Goal: Transaction & Acquisition: Purchase product/service

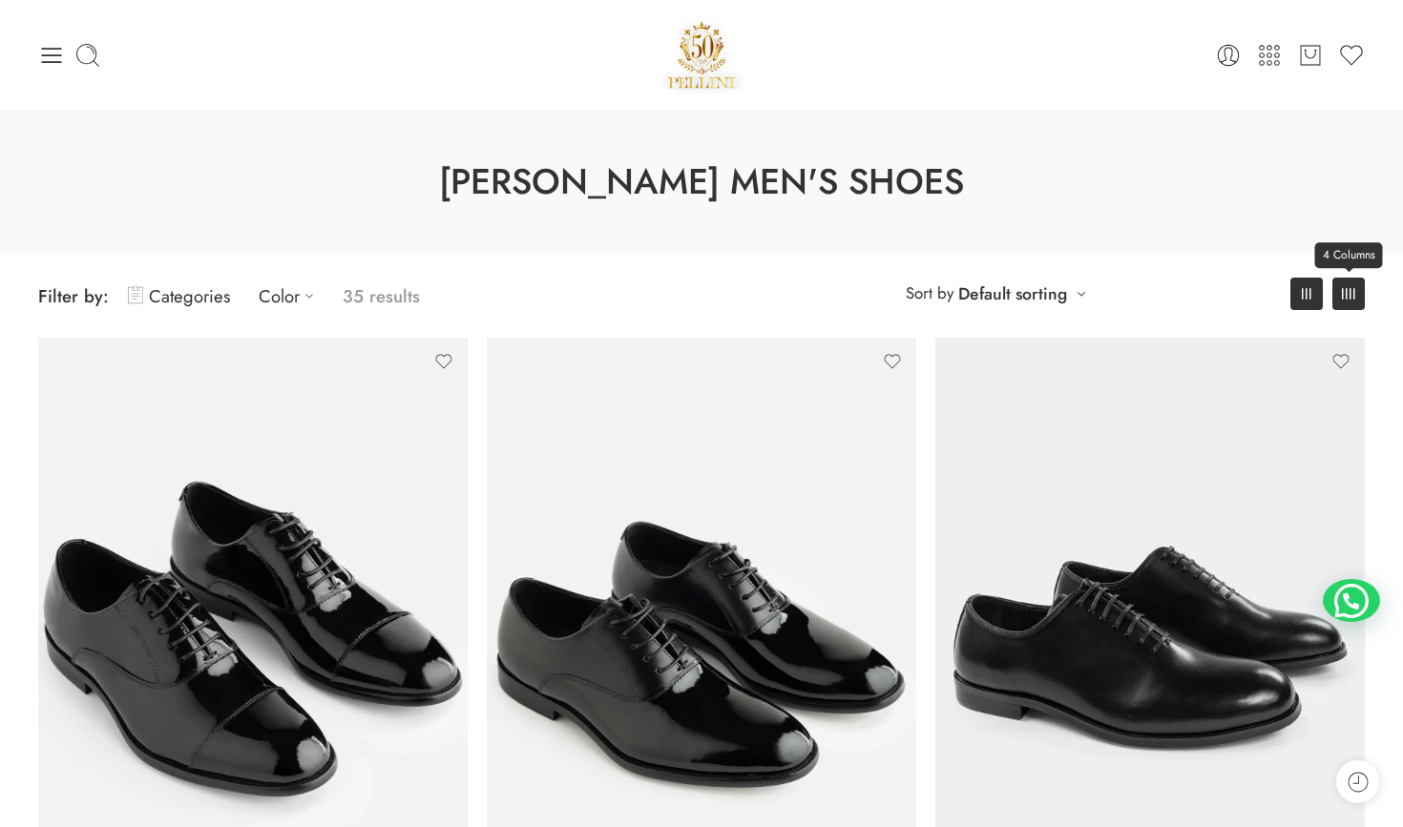
click at [1342, 297] on rect at bounding box center [1343, 293] width 2 height 11
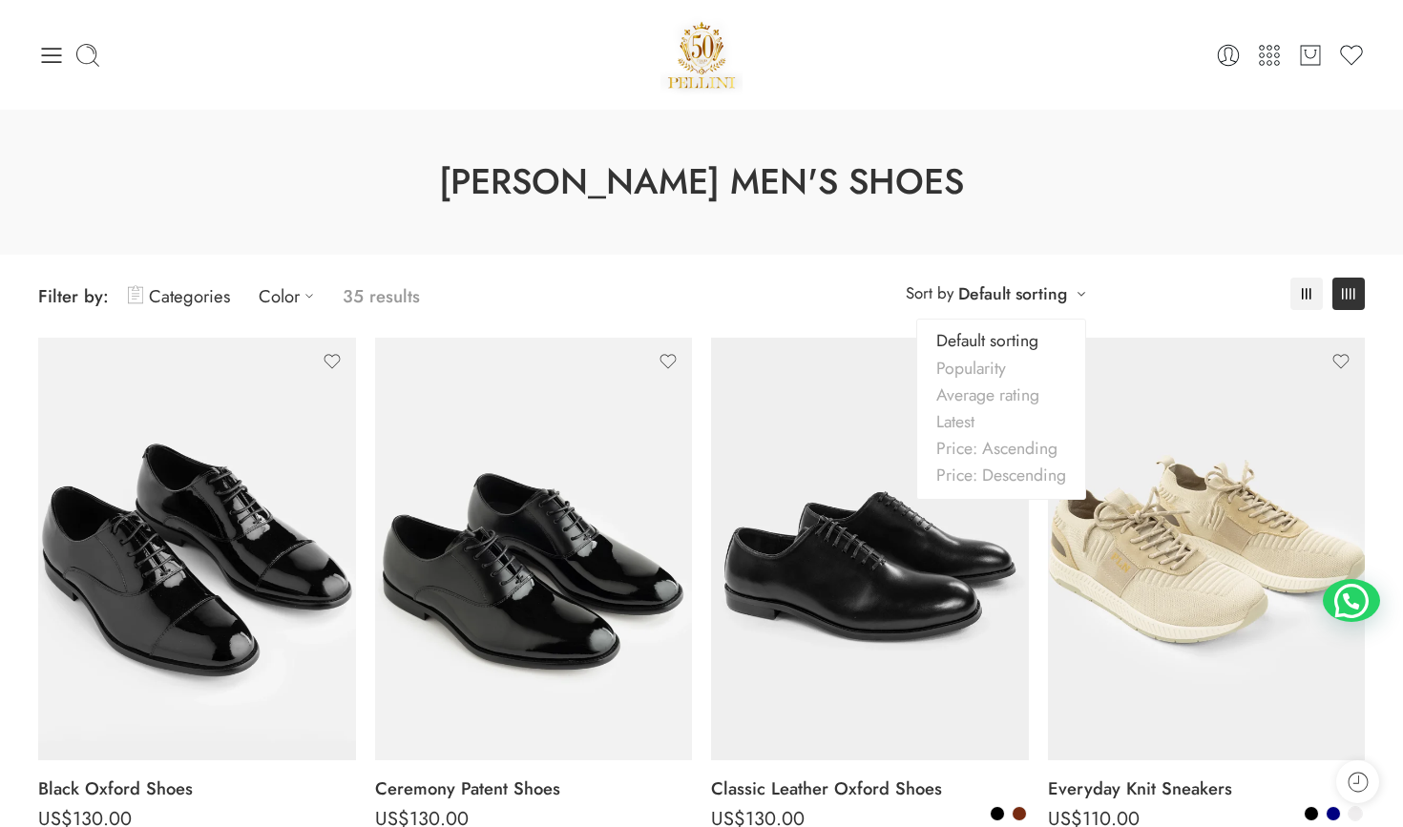
click at [1069, 289] on div "**********" at bounding box center [995, 293] width 199 height 31
click at [376, 289] on p "35 results" at bounding box center [381, 296] width 77 height 45
click at [278, 295] on link "Color" at bounding box center [291, 296] width 65 height 45
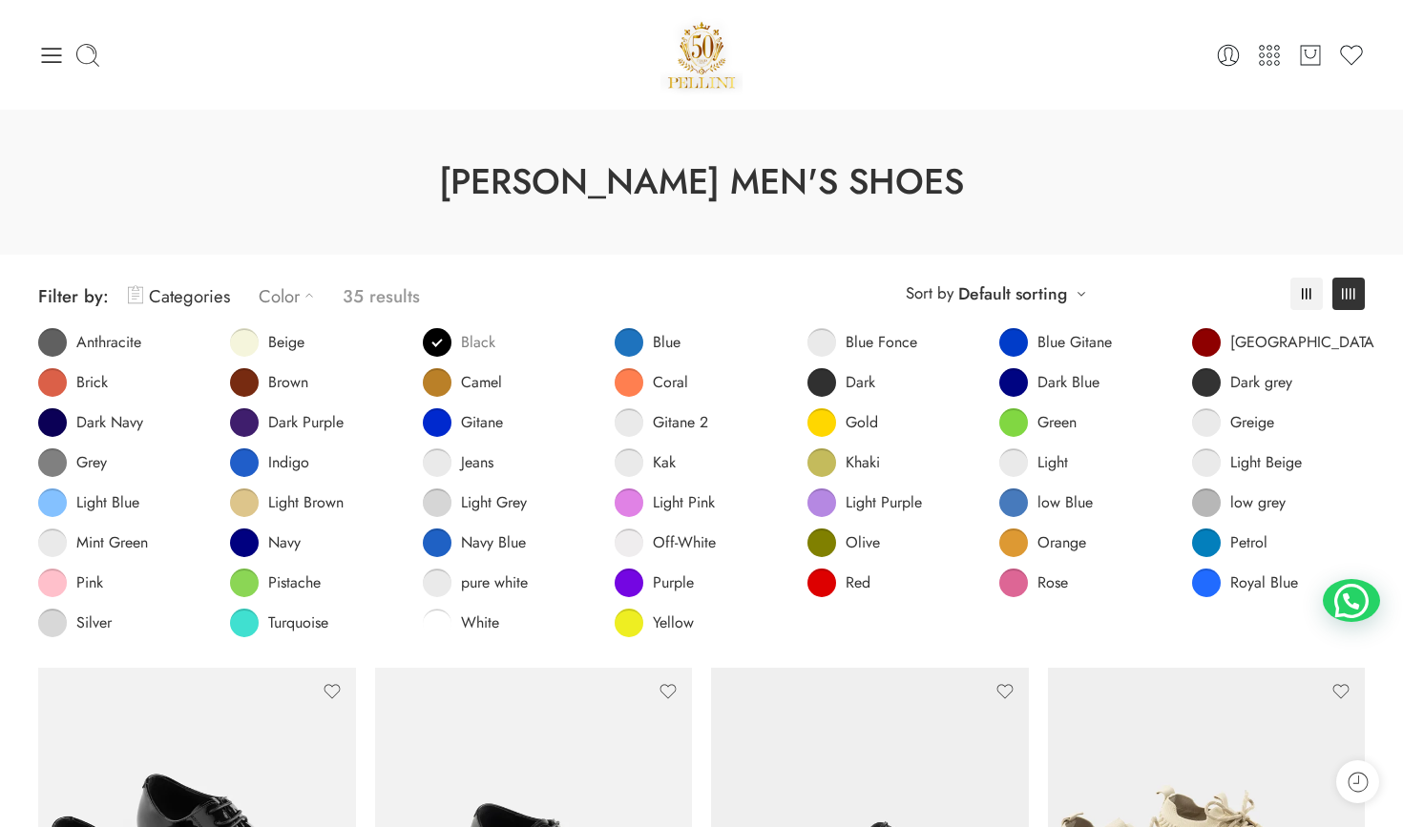
click at [437, 341] on link "Black" at bounding box center [459, 342] width 73 height 29
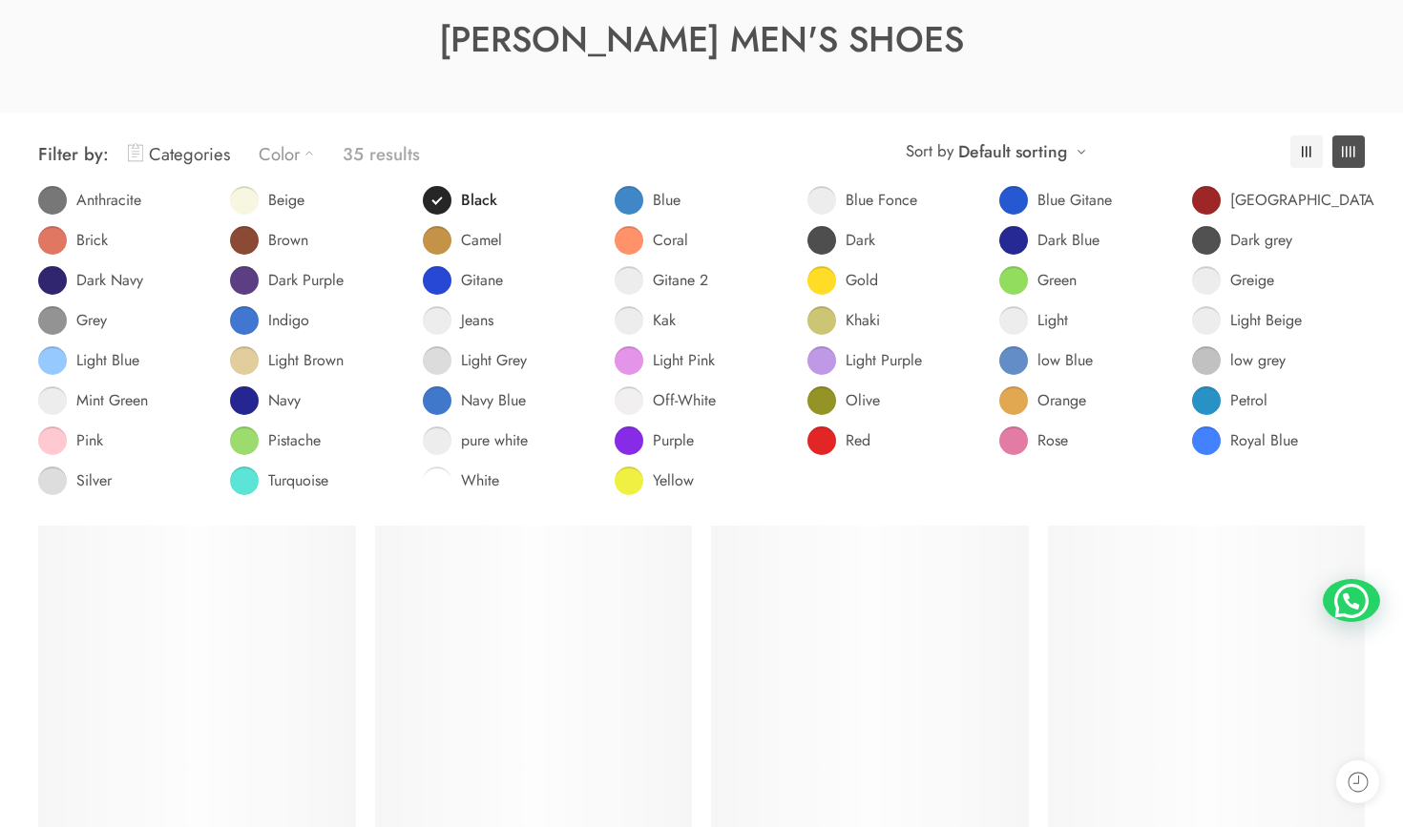
scroll to position [149, 0]
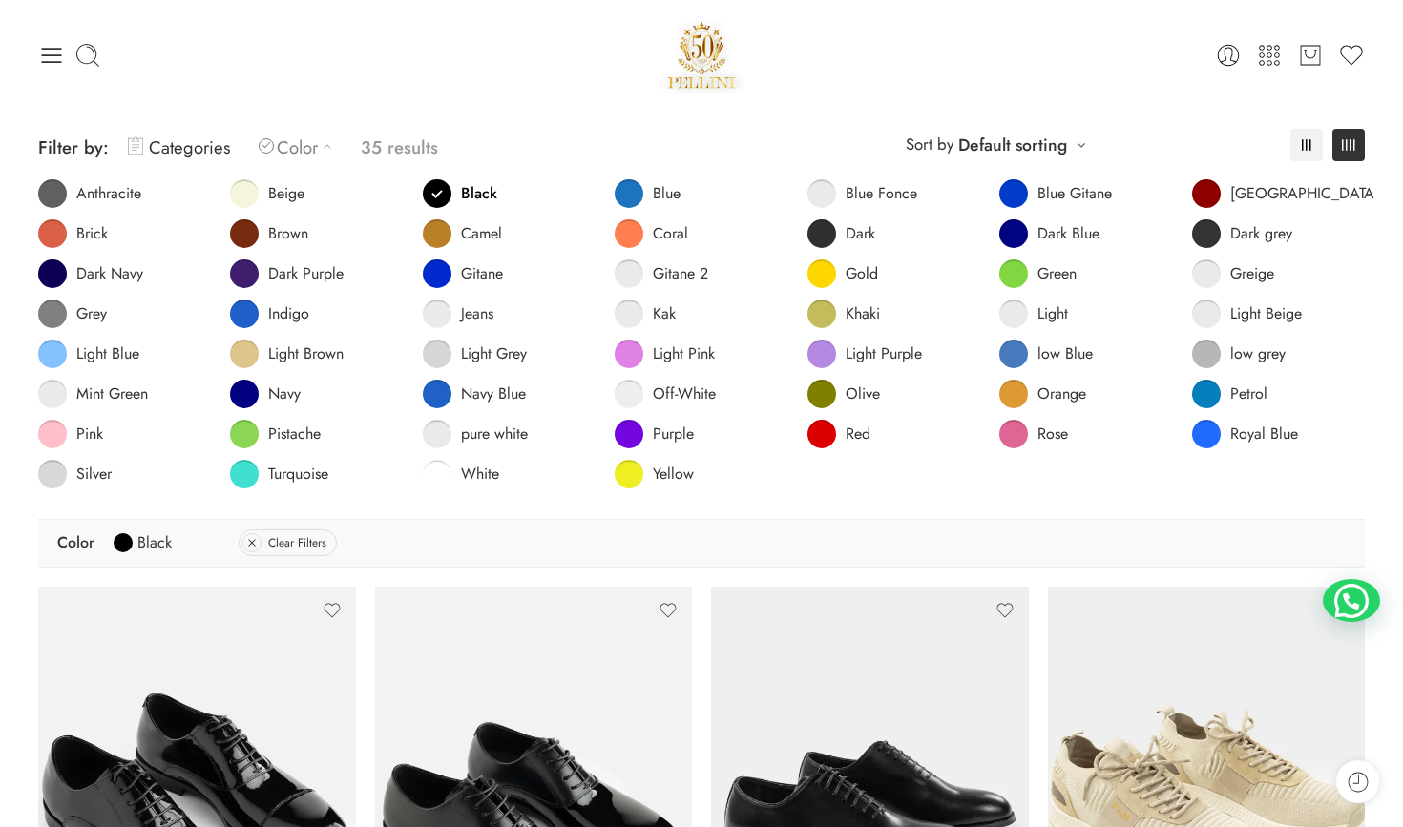
click at [586, 110] on div "**********" at bounding box center [702, 312] width 1346 height 413
click at [225, 148] on link "Categories" at bounding box center [179, 147] width 102 height 45
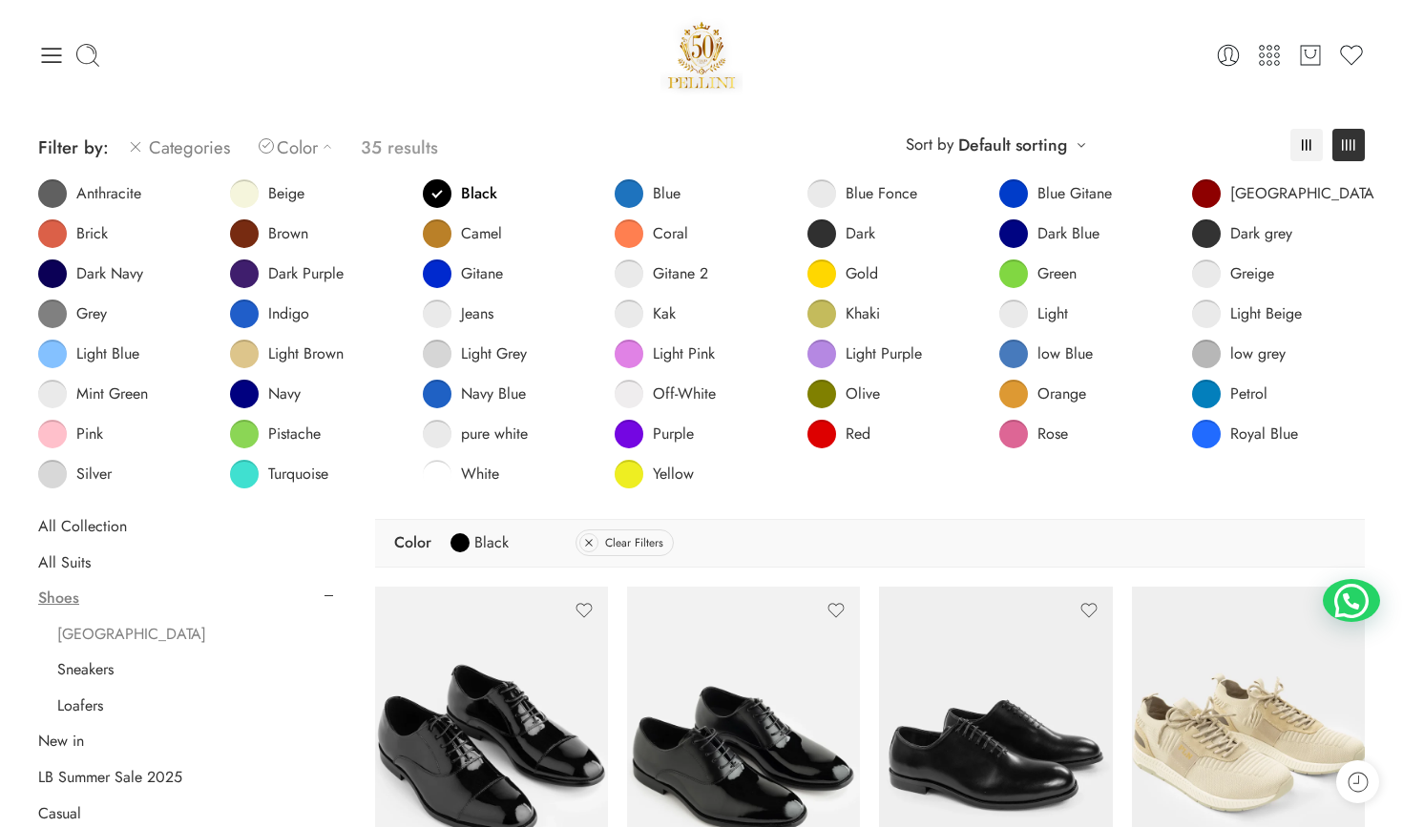
click at [89, 633] on link "[GEOGRAPHIC_DATA]" at bounding box center [131, 634] width 149 height 19
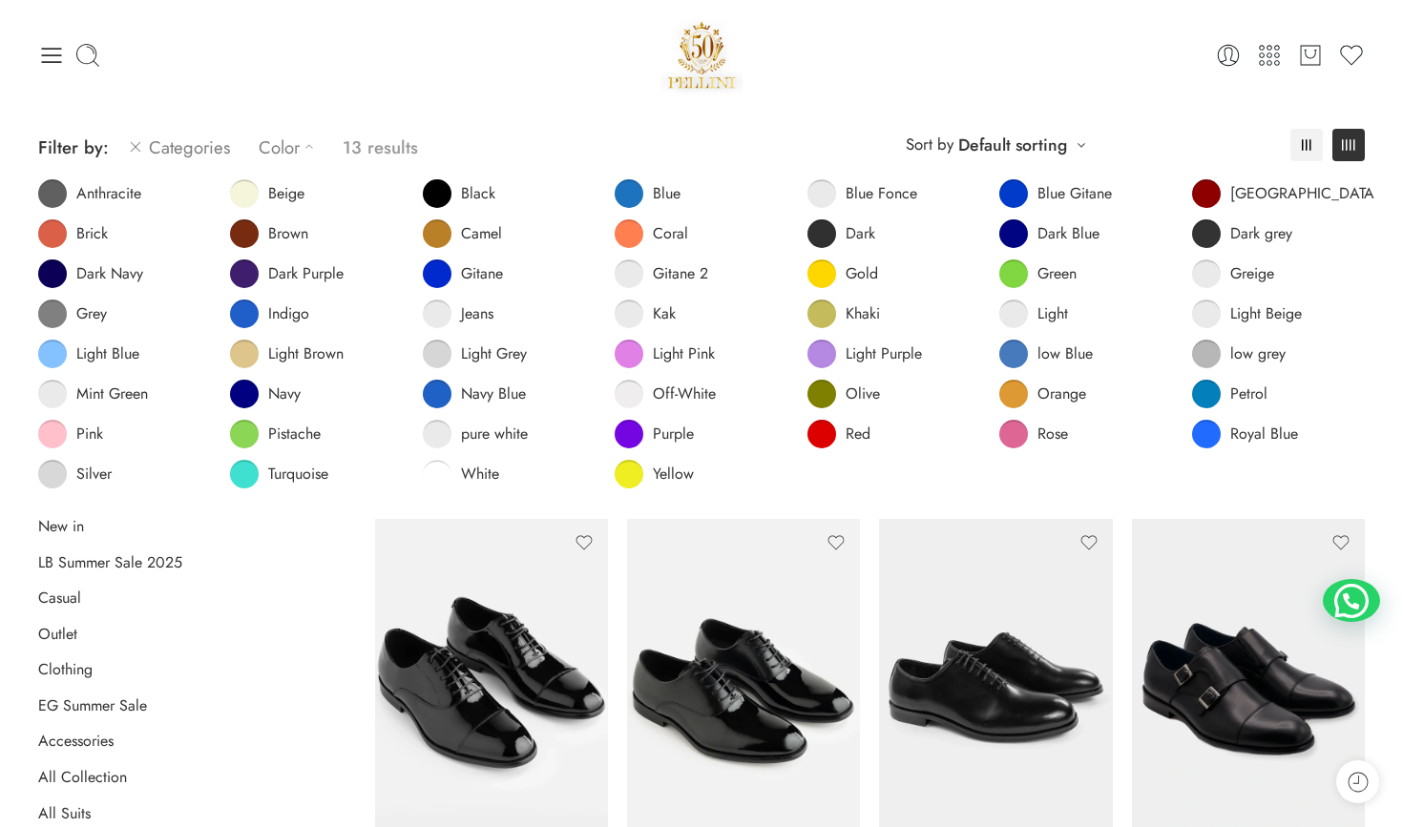
click at [401, 30] on div "0 Cart 0 Wishlist" at bounding box center [701, 54] width 1327 height 81
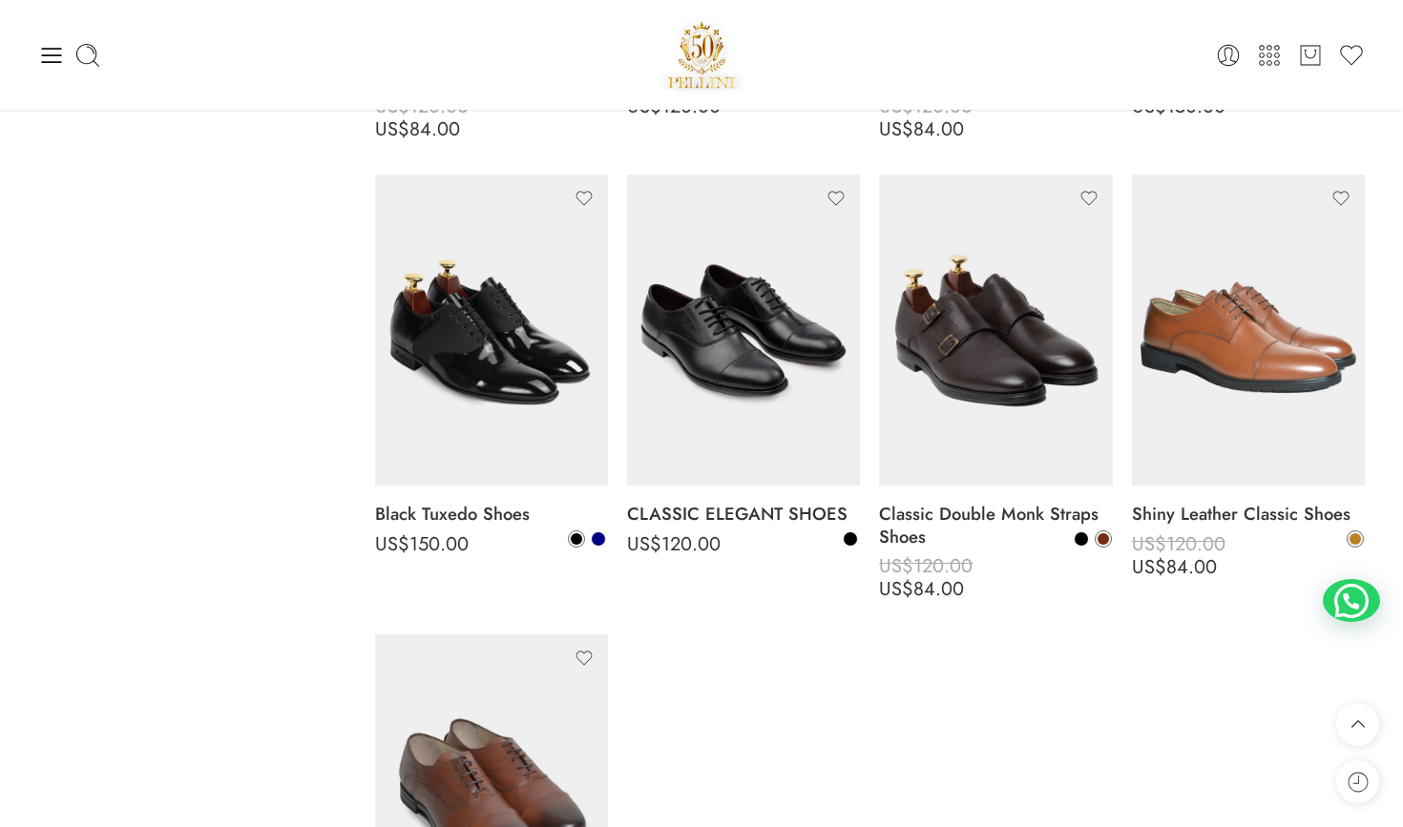
scroll to position [1340, 0]
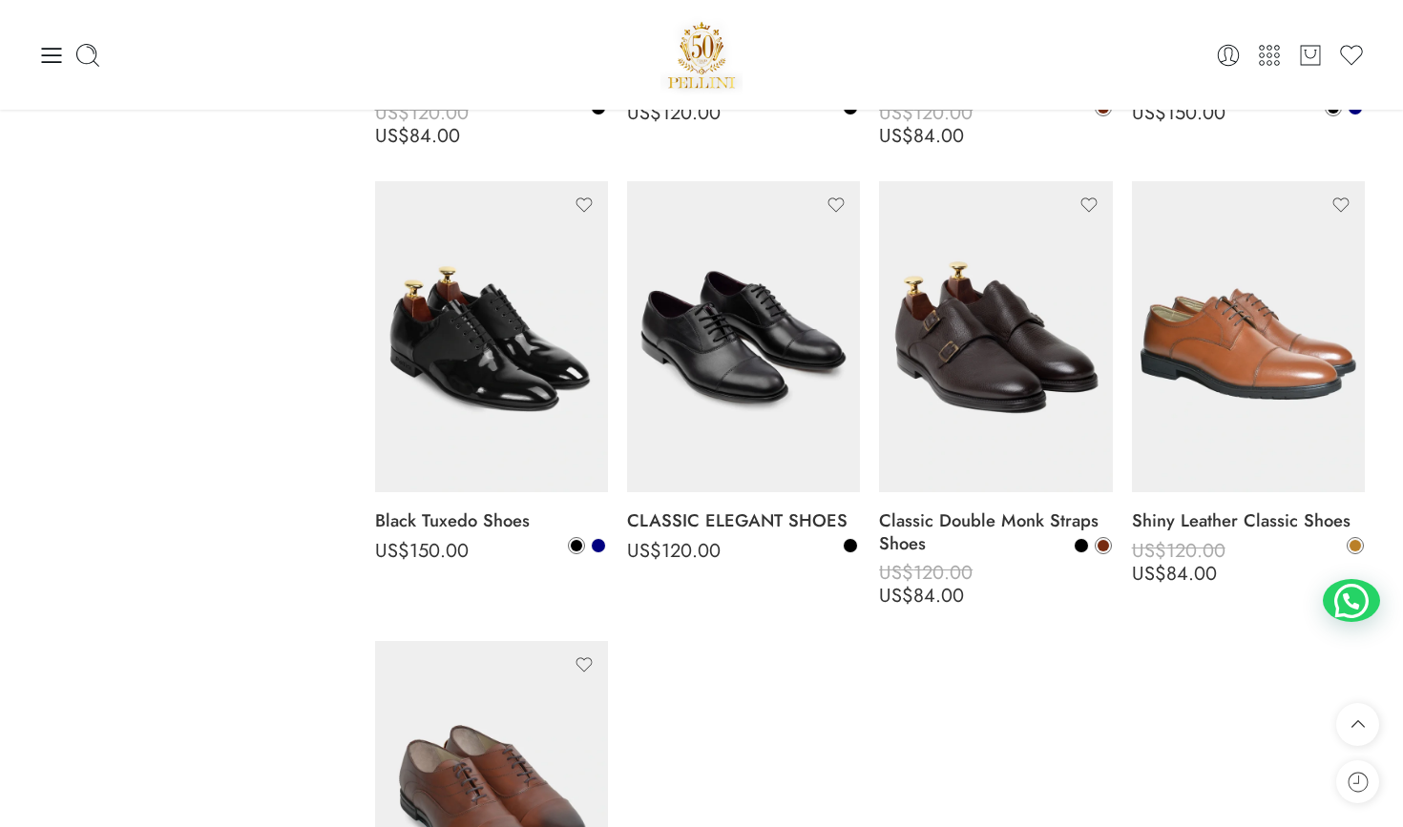
click at [304, 402] on div "Categories New in LB Summer Sale 2025 Casual Outlet Clothing EG Summer Sale Acc…" at bounding box center [702, 227] width 1346 height 1798
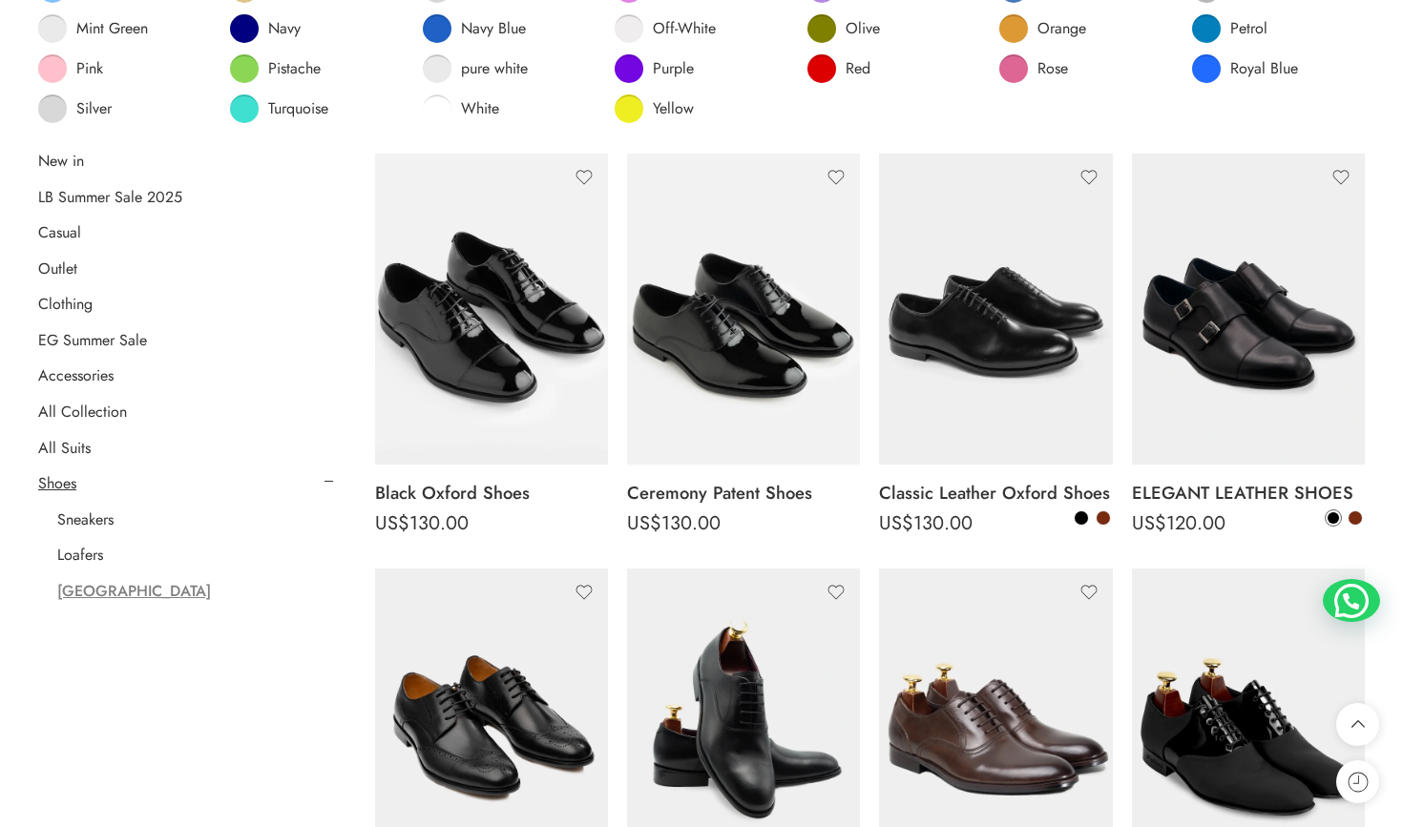
scroll to position [515, 0]
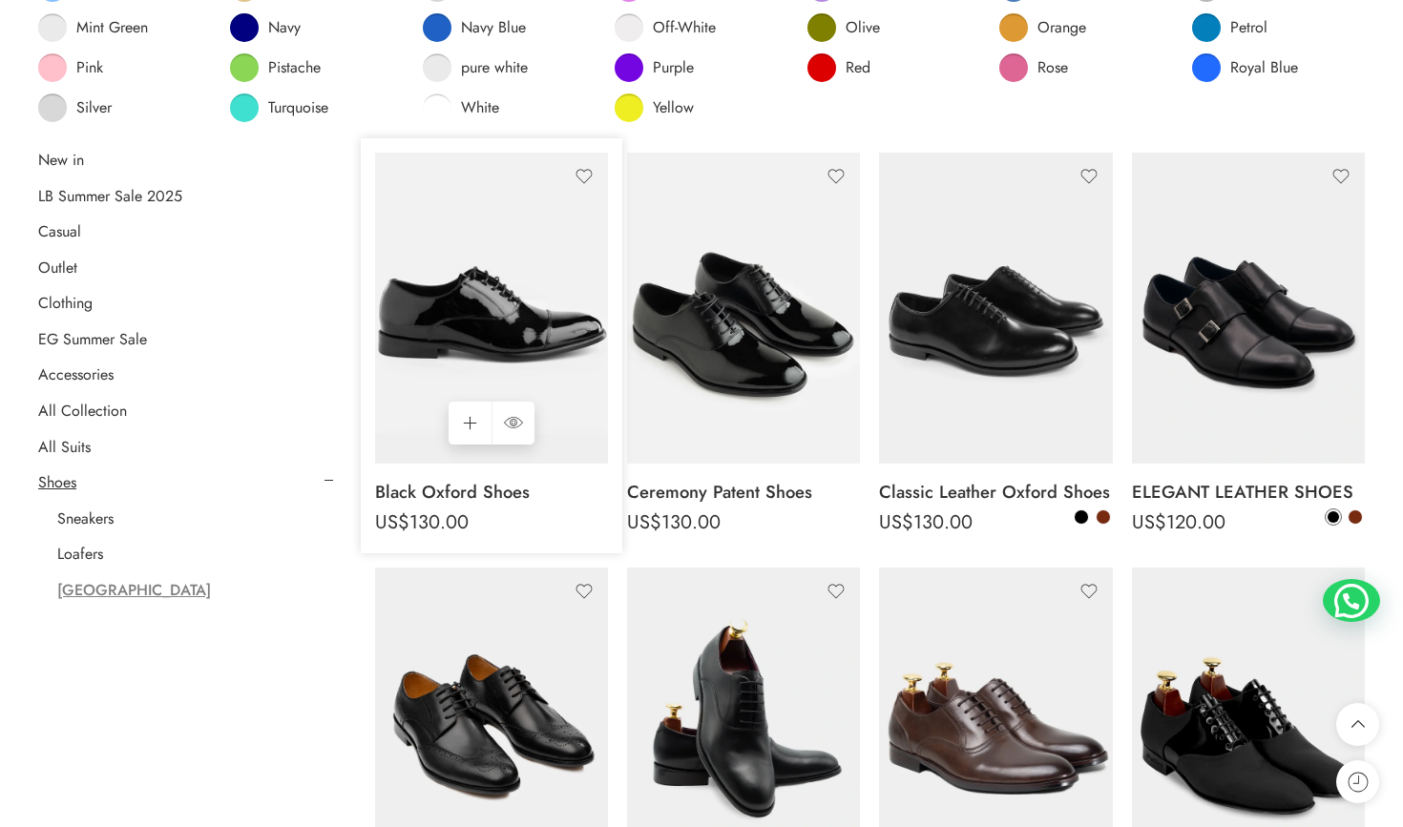
click at [492, 340] on img at bounding box center [491, 308] width 233 height 311
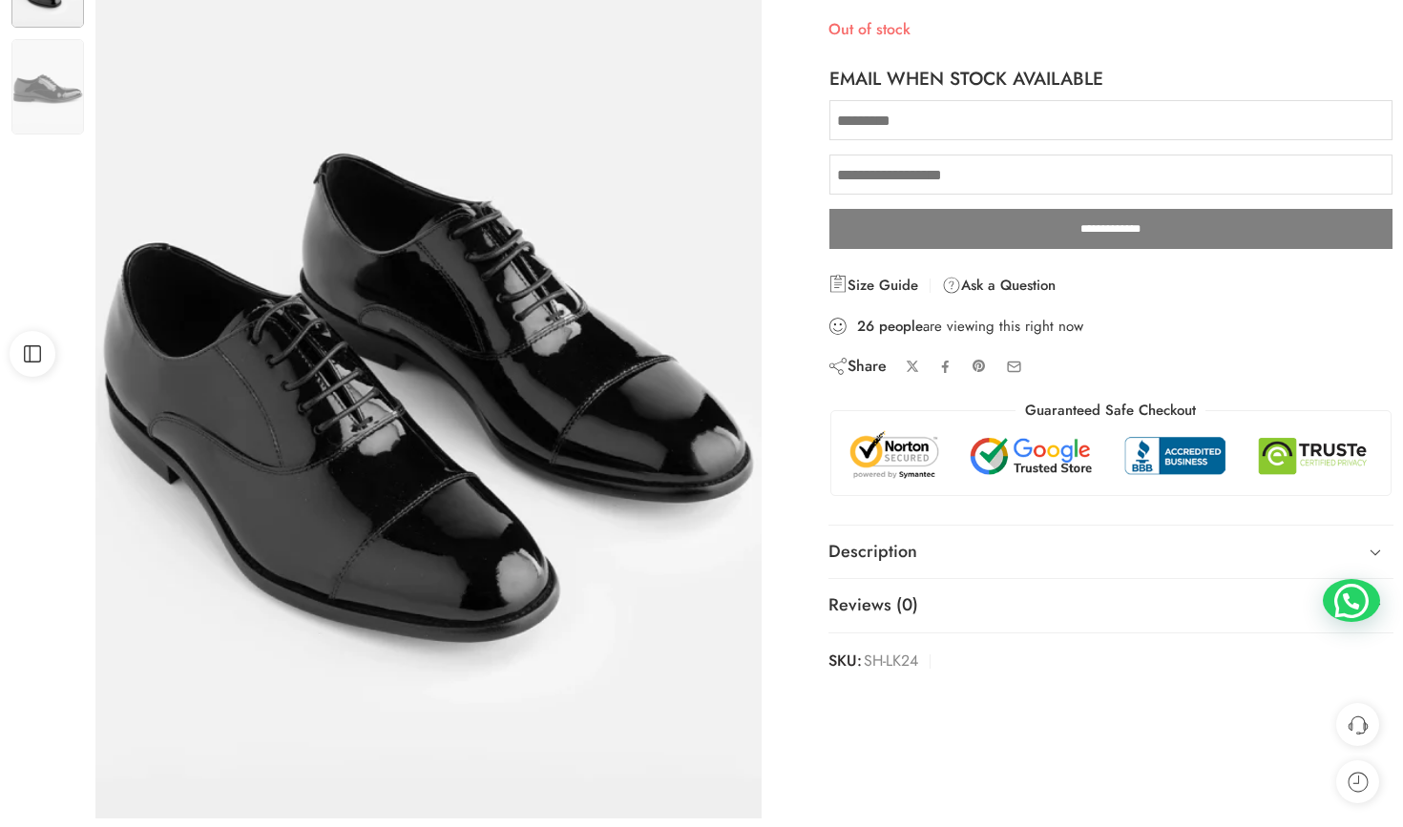
scroll to position [235, 0]
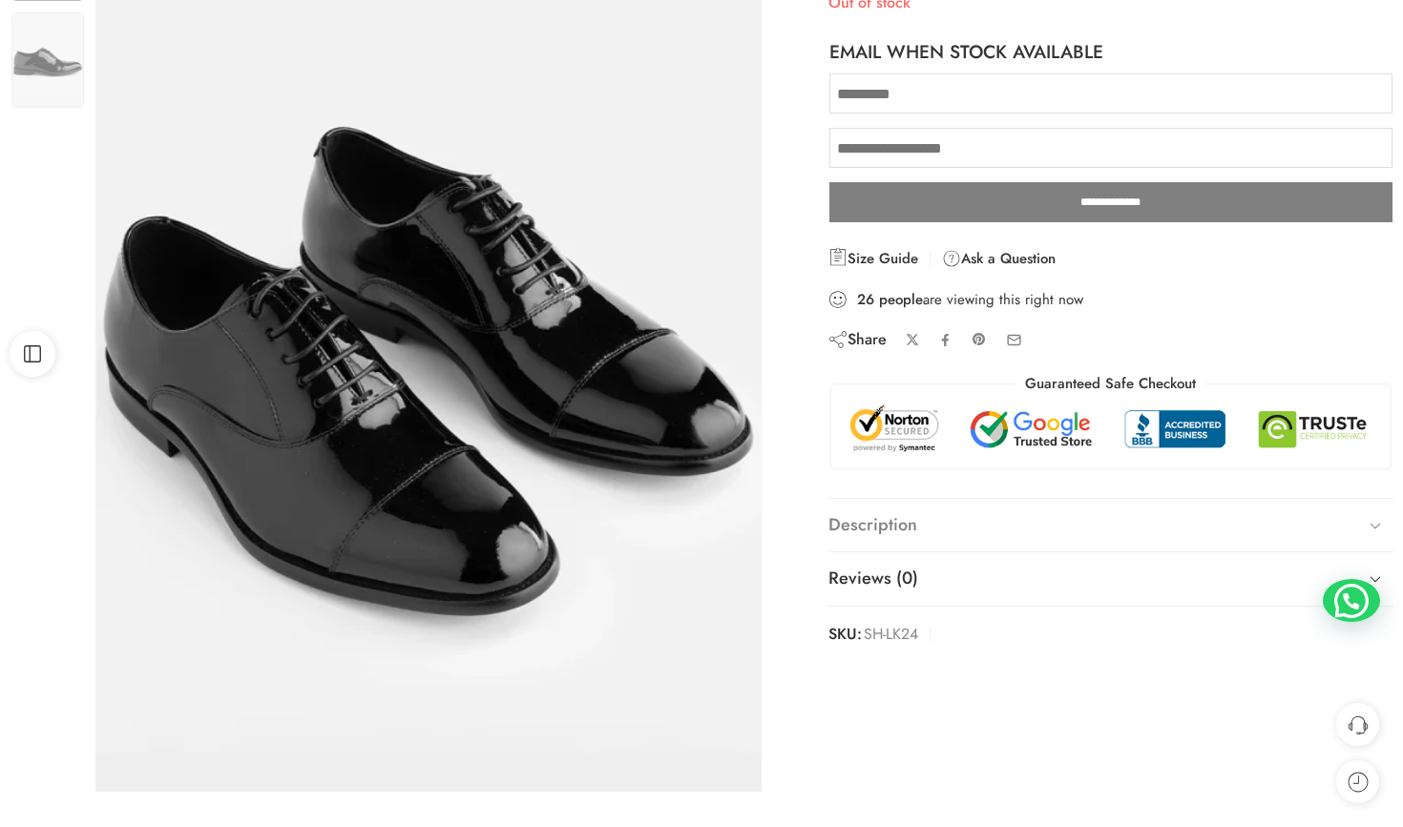
click at [912, 515] on link "Description" at bounding box center [1110, 525] width 565 height 53
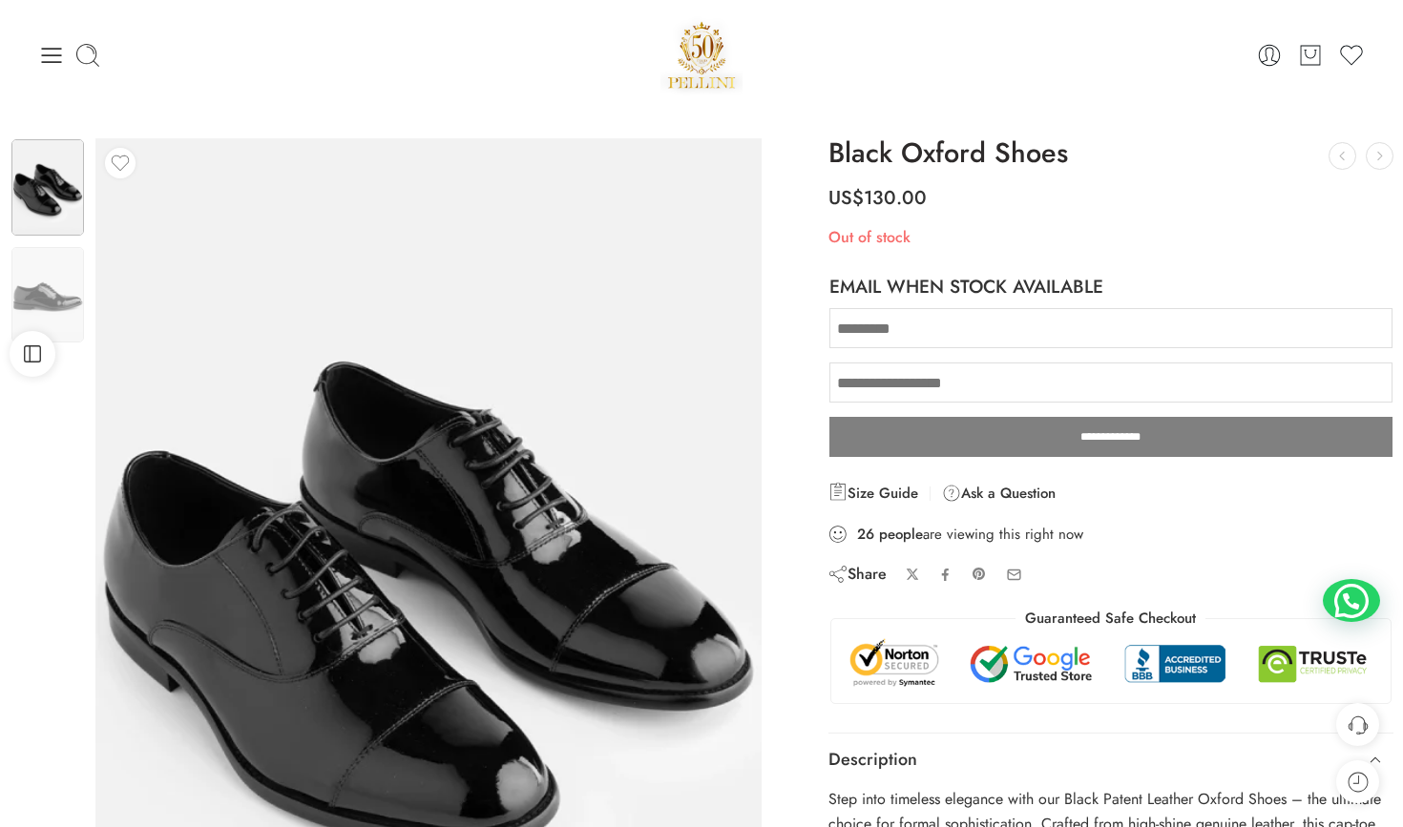
scroll to position [0, 0]
